Goal: Find specific page/section: Find specific page/section

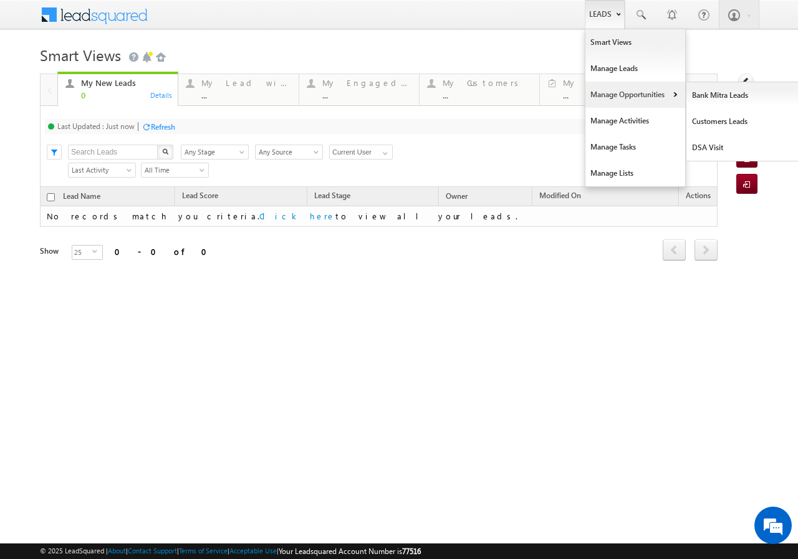
click at [637, 92] on link "Manage Opportunities" at bounding box center [636, 95] width 100 height 26
click at [733, 124] on link "Customers Leads" at bounding box center [744, 122] width 114 height 26
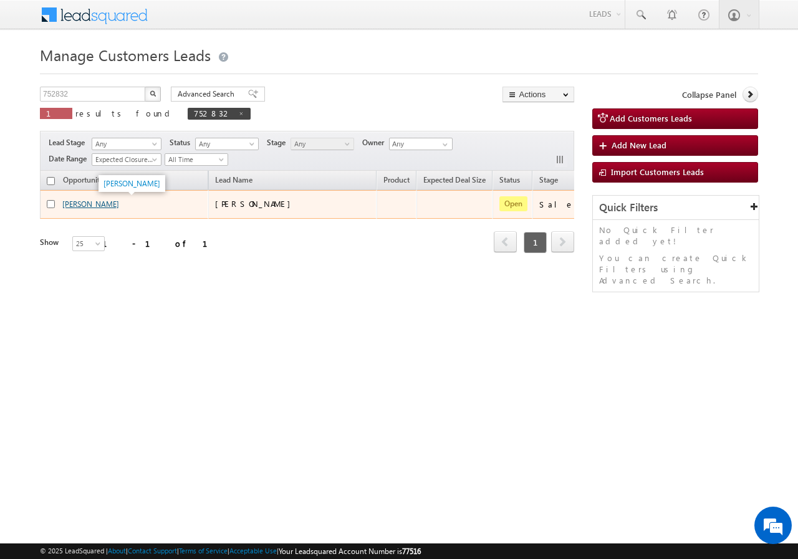
click at [75, 202] on link "[PERSON_NAME]" at bounding box center [90, 204] width 57 height 9
